Goal: Task Accomplishment & Management: Complete application form

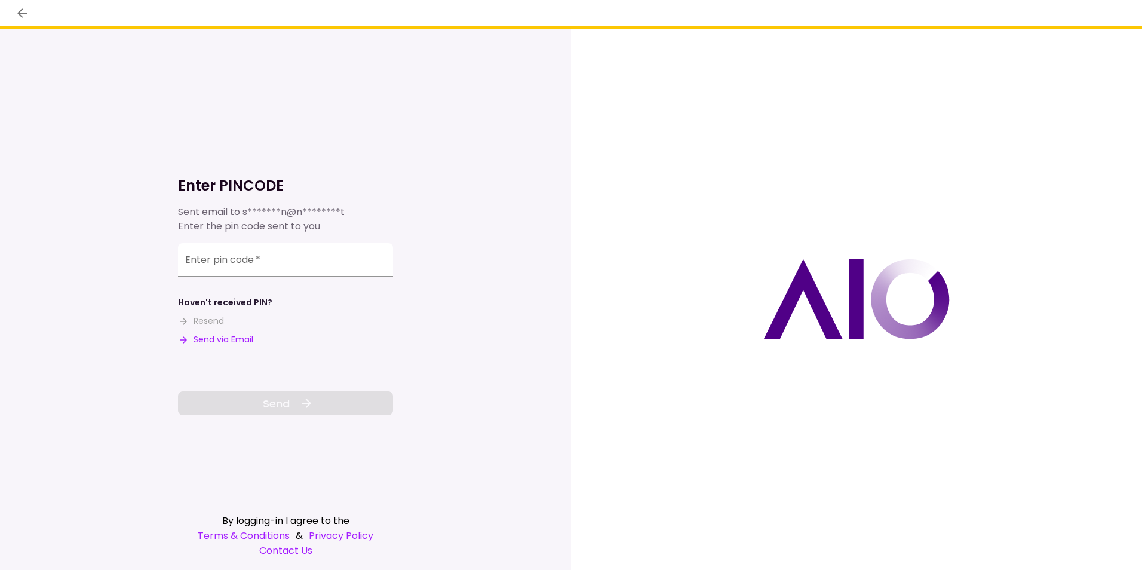
click at [219, 339] on button "Send via Email" at bounding box center [215, 339] width 75 height 13
click at [217, 260] on div "Enter pin code   *" at bounding box center [285, 261] width 215 height 33
paste input "******"
type input "******"
click at [287, 398] on span "Send" at bounding box center [276, 403] width 27 height 16
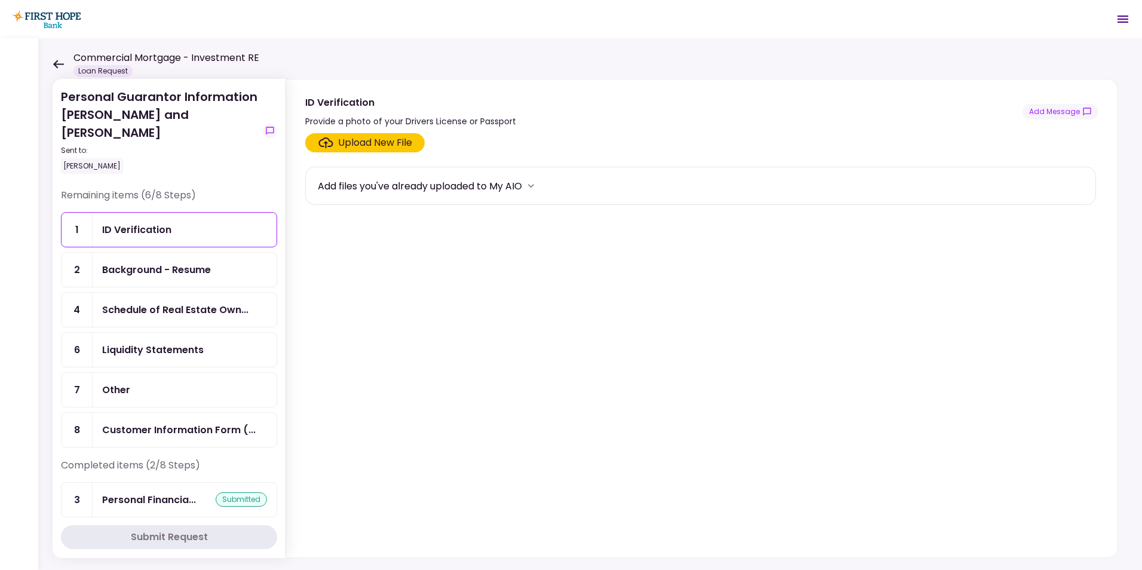
click at [56, 63] on icon at bounding box center [58, 64] width 11 height 8
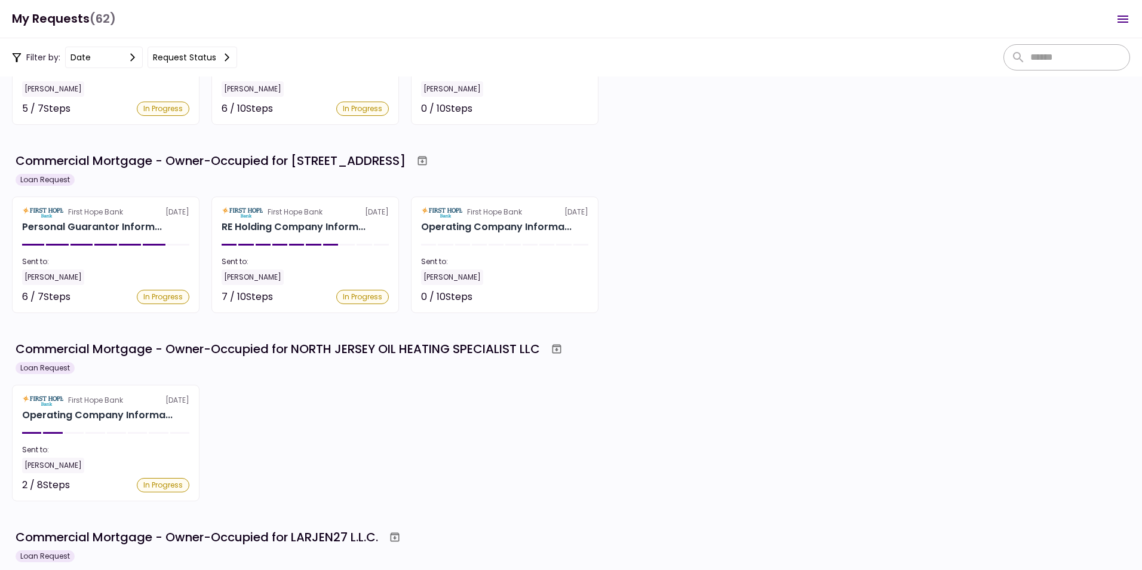
scroll to position [538, 0]
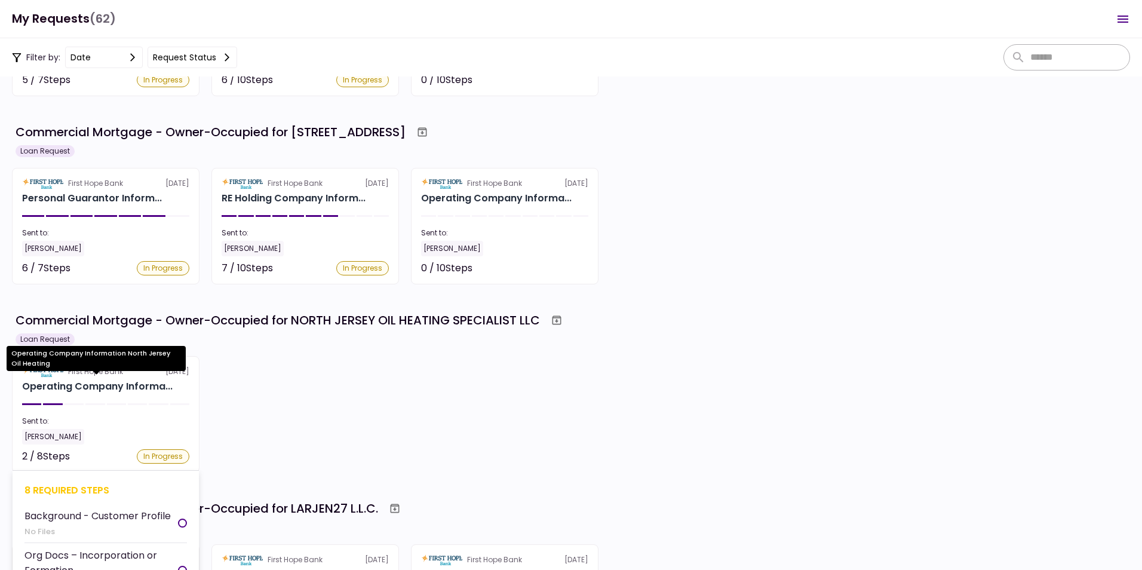
click at [108, 386] on div "Operating Company Informa..." at bounding box center [97, 386] width 151 height 14
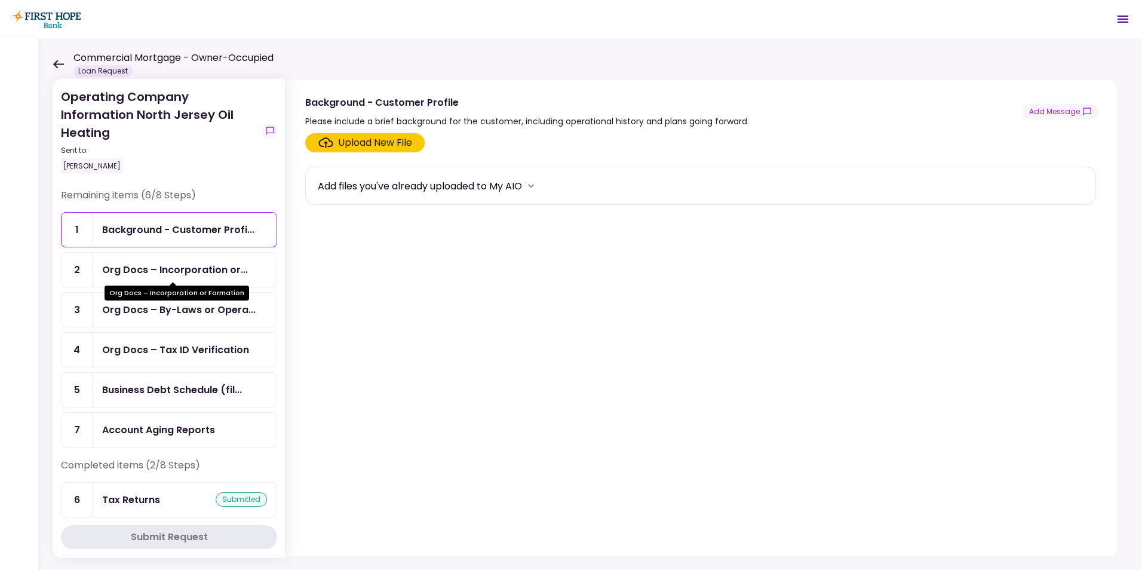
click at [189, 270] on div "Org Docs – Incorporation or..." at bounding box center [175, 269] width 146 height 15
click at [379, 140] on div "Upload New File" at bounding box center [375, 143] width 74 height 14
click at [0, 0] on input "Upload New File" at bounding box center [0, 0] width 0 height 0
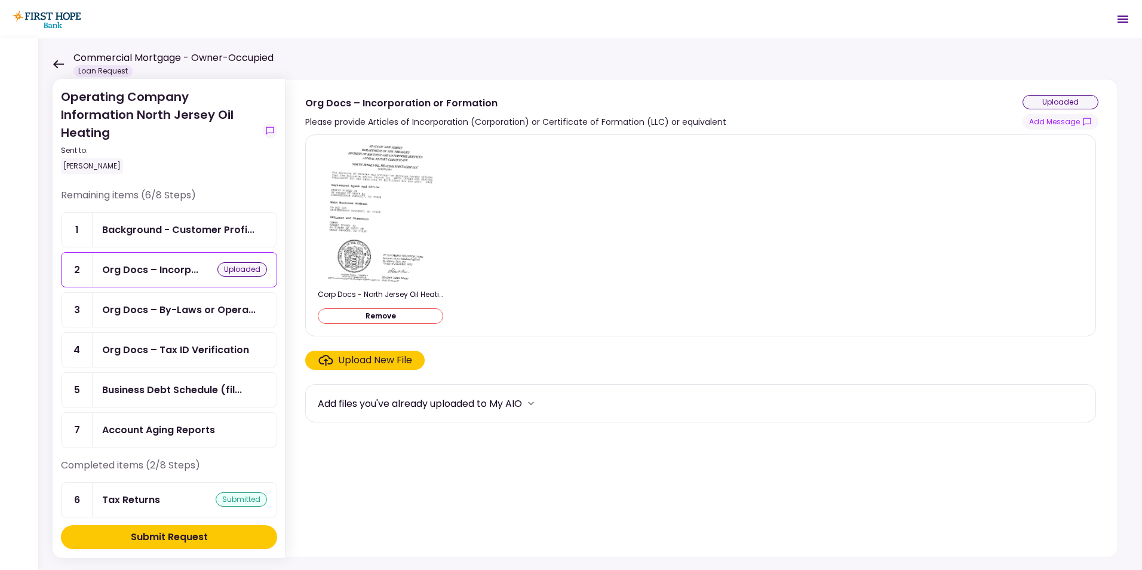
click at [378, 361] on div "Upload New File" at bounding box center [375, 360] width 74 height 14
click at [0, 0] on input "Upload New File" at bounding box center [0, 0] width 0 height 0
click at [173, 536] on div "Submit Request" at bounding box center [169, 537] width 77 height 14
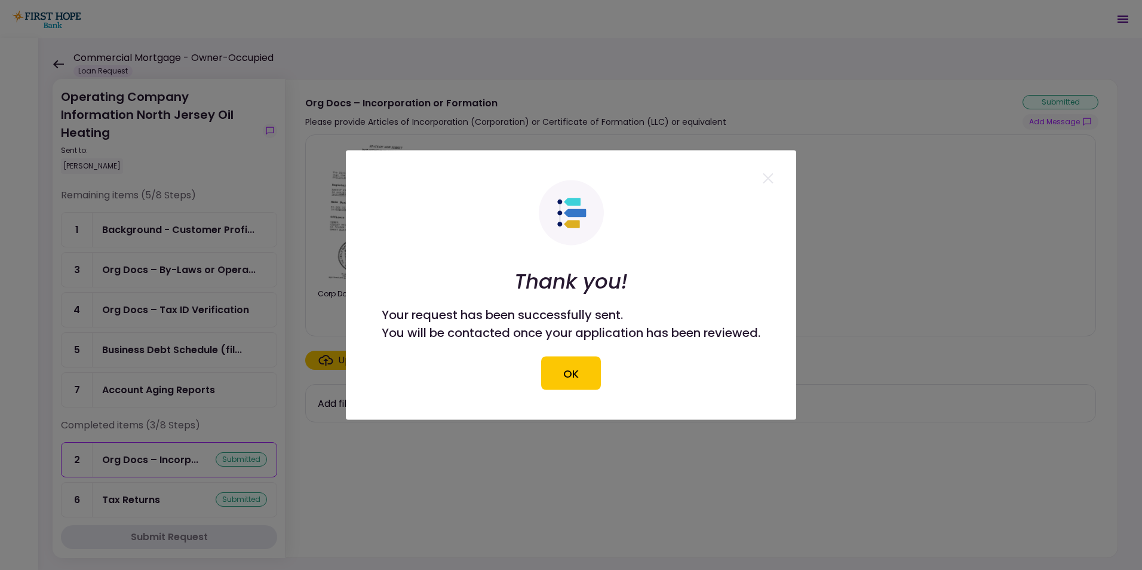
click at [578, 364] on button "OK" at bounding box center [571, 373] width 60 height 33
